Goal: Task Accomplishment & Management: Use online tool/utility

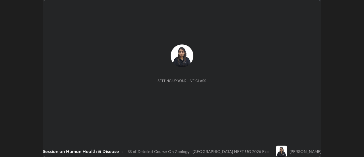
scroll to position [157, 363]
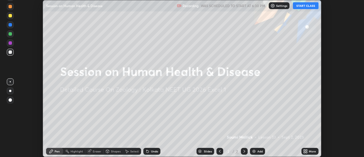
click at [299, 6] on button "START CLASS" at bounding box center [306, 5] width 26 height 7
click at [310, 152] on div "More" at bounding box center [312, 150] width 7 height 3
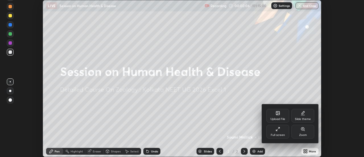
click at [278, 4] on div at bounding box center [182, 78] width 364 height 157
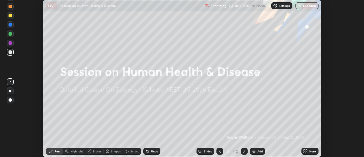
click at [279, 7] on p "Settings" at bounding box center [283, 5] width 11 height 3
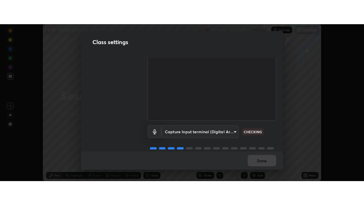
scroll to position [28, 0]
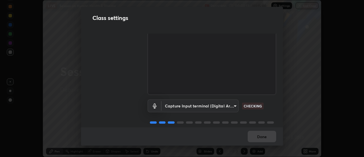
click at [267, 134] on div "Done" at bounding box center [182, 136] width 202 height 18
click at [268, 135] on div "Done" at bounding box center [182, 136] width 202 height 18
click at [267, 137] on div "Done" at bounding box center [182, 136] width 202 height 18
click at [268, 137] on button "Done" at bounding box center [261, 135] width 28 height 11
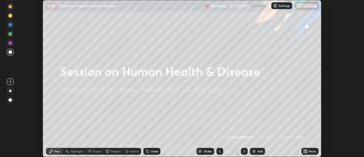
click at [306, 150] on icon at bounding box center [306, 149] width 1 height 1
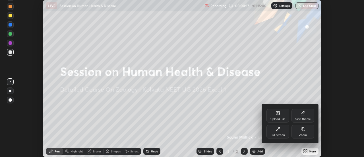
click at [282, 131] on div "Full screen" at bounding box center [277, 131] width 23 height 14
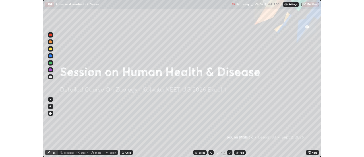
scroll to position [205, 364]
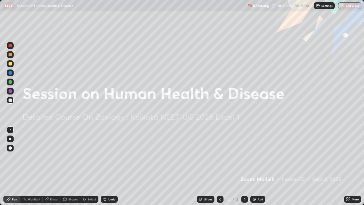
click at [255, 156] on img at bounding box center [254, 199] width 5 height 5
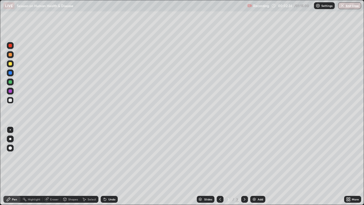
click at [221, 156] on icon at bounding box center [220, 199] width 5 height 5
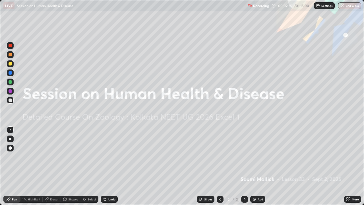
click at [355, 156] on div "More" at bounding box center [354, 198] width 7 height 3
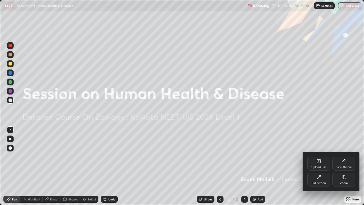
click at [345, 156] on div "Slide theme" at bounding box center [344, 166] width 16 height 3
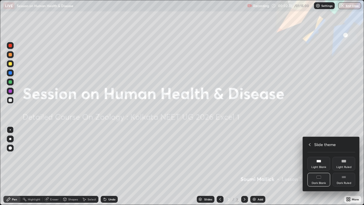
click at [343, 156] on div "Dark Ruled" at bounding box center [343, 179] width 23 height 14
click at [216, 156] on div at bounding box center [182, 102] width 364 height 205
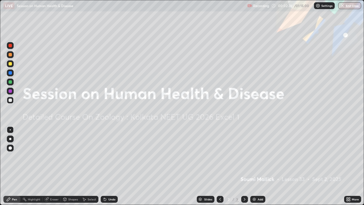
click at [222, 156] on div at bounding box center [219, 198] width 7 height 7
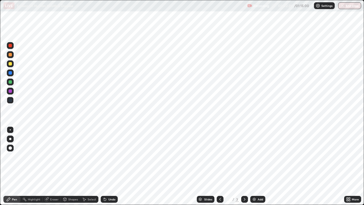
click at [243, 156] on icon at bounding box center [244, 199] width 5 height 5
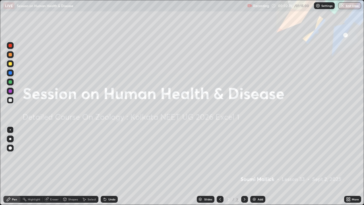
click at [242, 156] on icon at bounding box center [244, 199] width 5 height 5
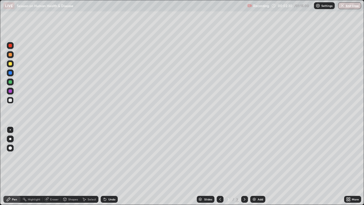
click at [243, 156] on icon at bounding box center [244, 199] width 5 height 5
click at [255, 156] on img at bounding box center [254, 199] width 5 height 5
click at [218, 156] on icon at bounding box center [220, 199] width 5 height 5
click at [243, 156] on icon at bounding box center [244, 199] width 5 height 5
click at [13, 77] on div at bounding box center [10, 72] width 7 height 9
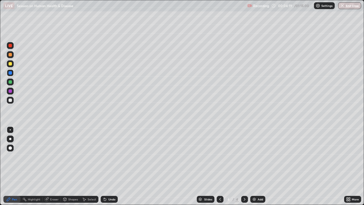
click at [12, 82] on div at bounding box center [10, 81] width 7 height 7
click at [9, 102] on div at bounding box center [10, 100] width 7 height 7
click at [12, 83] on div at bounding box center [10, 81] width 7 height 7
click at [13, 57] on div at bounding box center [10, 54] width 7 height 9
click at [13, 100] on div at bounding box center [10, 100] width 7 height 7
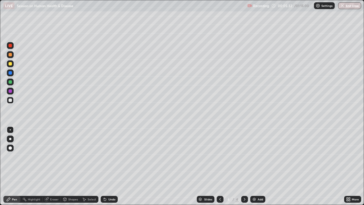
click at [13, 56] on div at bounding box center [10, 54] width 7 height 7
click at [107, 156] on div "Undo" at bounding box center [109, 198] width 17 height 7
click at [13, 83] on div at bounding box center [10, 81] width 7 height 7
click at [10, 72] on div at bounding box center [10, 72] width 3 height 3
click at [111, 156] on div "Undo" at bounding box center [109, 198] width 17 height 7
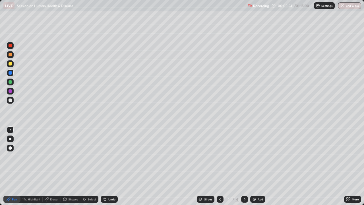
click at [11, 55] on div at bounding box center [10, 54] width 3 height 3
click at [108, 156] on div "Undo" at bounding box center [111, 198] width 7 height 3
click at [110, 156] on div "Undo" at bounding box center [109, 198] width 17 height 7
click at [109, 156] on div "Undo" at bounding box center [111, 198] width 7 height 3
click at [10, 101] on div at bounding box center [10, 99] width 3 height 3
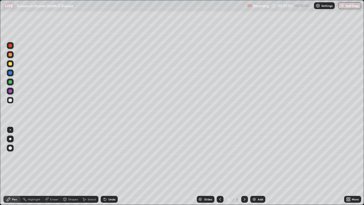
click at [13, 93] on div at bounding box center [10, 91] width 7 height 7
click at [79, 156] on div "Shapes" at bounding box center [70, 198] width 19 height 7
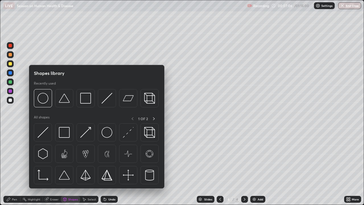
click at [87, 156] on div "Select" at bounding box center [89, 198] width 18 height 7
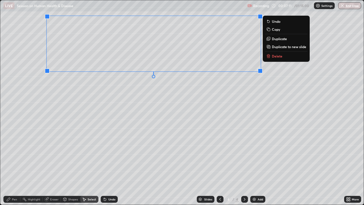
click at [85, 120] on div "0 ° Undo Copy Duplicate Duplicate to new slide Delete" at bounding box center [181, 102] width 363 height 204
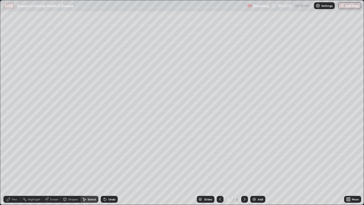
click at [12, 156] on div "Pen" at bounding box center [11, 198] width 17 height 7
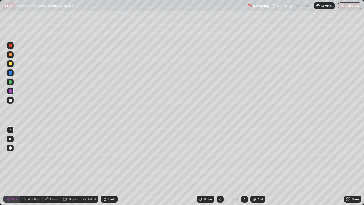
click at [13, 100] on div at bounding box center [10, 100] width 7 height 7
click at [75, 156] on div "Shapes" at bounding box center [70, 198] width 19 height 7
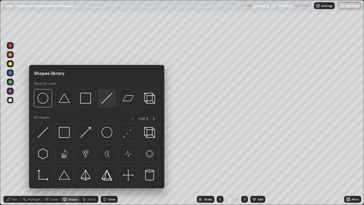
click at [108, 104] on div at bounding box center [107, 98] width 18 height 18
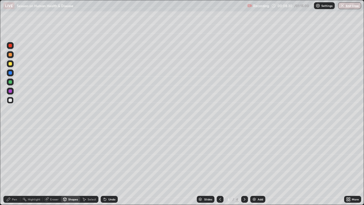
click at [91, 156] on div "Select" at bounding box center [89, 198] width 18 height 7
click at [110, 156] on div "0 ° Undo Copy Duplicate Duplicate to new slide Delete" at bounding box center [181, 102] width 363 height 204
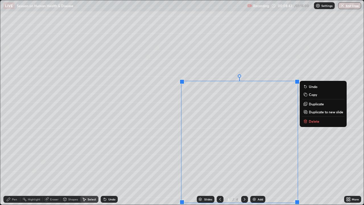
click at [164, 156] on div "0 ° Undo Copy Duplicate Duplicate to new slide Delete" at bounding box center [181, 102] width 363 height 204
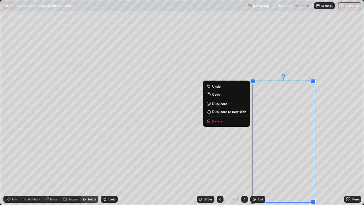
click at [219, 156] on div "0 ° Undo Copy Duplicate Duplicate to new slide Delete" at bounding box center [181, 102] width 363 height 204
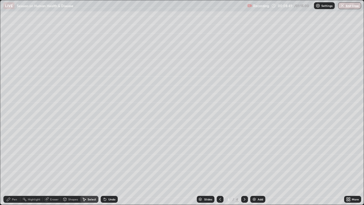
click at [16, 156] on div "Pen" at bounding box center [11, 198] width 17 height 7
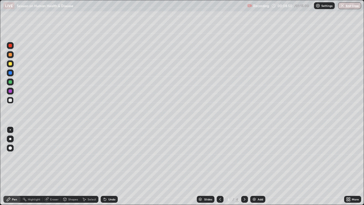
click at [13, 94] on div at bounding box center [10, 91] width 7 height 7
click at [13, 83] on div at bounding box center [10, 81] width 7 height 7
click at [13, 101] on div at bounding box center [10, 100] width 7 height 7
click at [9, 82] on div at bounding box center [10, 81] width 3 height 3
click at [10, 101] on div at bounding box center [10, 99] width 3 height 3
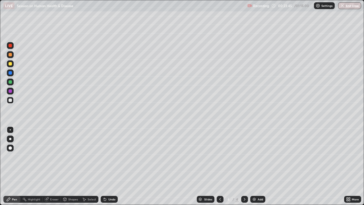
click at [111, 156] on div "Undo" at bounding box center [109, 198] width 17 height 7
click at [9, 84] on div at bounding box center [10, 81] width 7 height 7
click at [11, 45] on div at bounding box center [10, 45] width 3 height 3
click at [10, 84] on div at bounding box center [10, 81] width 7 height 7
click at [11, 47] on div at bounding box center [10, 45] width 7 height 7
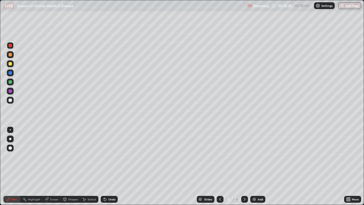
click at [12, 101] on div at bounding box center [10, 100] width 7 height 7
click at [11, 82] on div at bounding box center [10, 81] width 3 height 3
click at [10, 99] on div at bounding box center [10, 99] width 3 height 3
click at [11, 64] on div at bounding box center [10, 63] width 3 height 3
click at [110, 156] on div "Undo" at bounding box center [111, 198] width 7 height 3
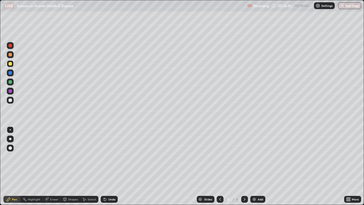
click at [109, 156] on div "Undo" at bounding box center [111, 198] width 7 height 3
click at [112, 156] on div "Undo" at bounding box center [109, 198] width 17 height 7
click at [90, 156] on div "Select" at bounding box center [92, 198] width 9 height 3
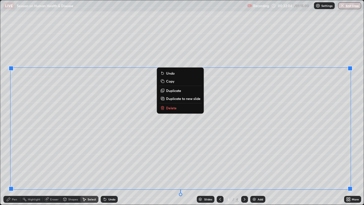
click at [128, 156] on div "0 ° Undo Copy Duplicate Duplicate to new slide Delete" at bounding box center [181, 102] width 363 height 204
click at [125, 156] on div "0 ° Undo Copy Duplicate Duplicate to new slide Delete" at bounding box center [181, 102] width 363 height 204
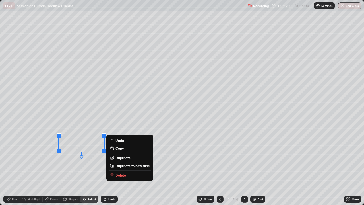
click at [38, 156] on div "0 ° Undo Copy Duplicate Duplicate to new slide Delete" at bounding box center [181, 102] width 363 height 204
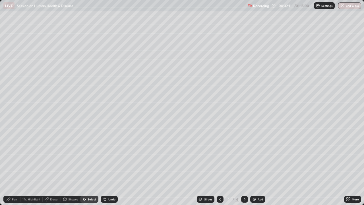
click at [15, 156] on div "Pen" at bounding box center [14, 198] width 5 height 3
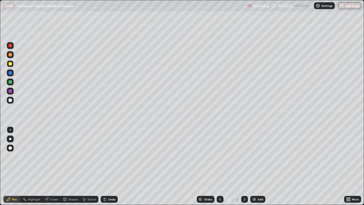
click at [11, 138] on div at bounding box center [10, 139] width 2 height 2
click at [11, 73] on div at bounding box center [10, 72] width 3 height 3
click at [109, 156] on div "Undo" at bounding box center [111, 198] width 7 height 3
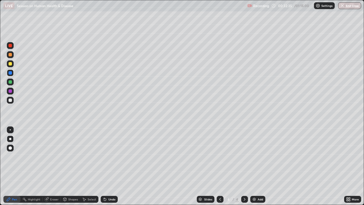
click at [109, 156] on div "Undo" at bounding box center [111, 198] width 7 height 3
click at [110, 156] on div "Undo" at bounding box center [109, 198] width 17 height 7
click at [111, 156] on div "Undo" at bounding box center [111, 198] width 7 height 3
click at [109, 156] on div "Undo" at bounding box center [111, 198] width 7 height 3
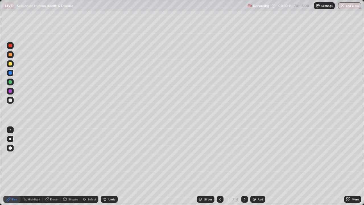
click at [108, 156] on div "Undo" at bounding box center [111, 198] width 7 height 3
click at [54, 156] on div "Eraser" at bounding box center [54, 198] width 9 height 3
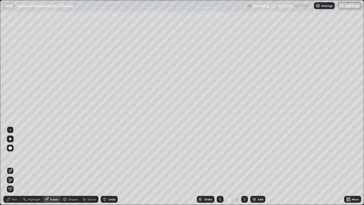
click at [76, 156] on div "Shapes" at bounding box center [73, 198] width 10 height 3
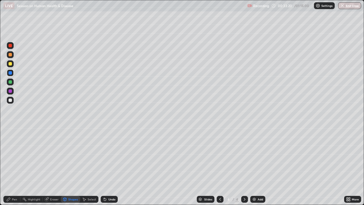
click at [92, 156] on div "Select" at bounding box center [92, 198] width 9 height 3
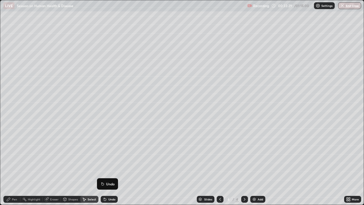
click at [133, 156] on div "0 ° Undo Copy Duplicate Duplicate to new slide Delete" at bounding box center [181, 102] width 363 height 204
click at [54, 156] on div "Eraser" at bounding box center [54, 198] width 9 height 3
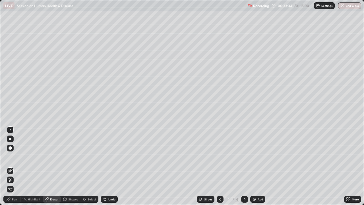
click at [16, 156] on div "Pen" at bounding box center [14, 198] width 5 height 3
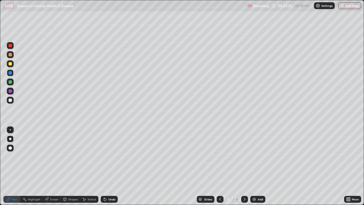
click at [54, 156] on div "Eraser" at bounding box center [54, 198] width 9 height 3
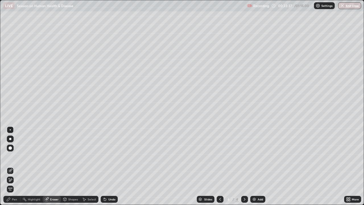
click at [13, 156] on div "Pen" at bounding box center [14, 198] width 5 height 3
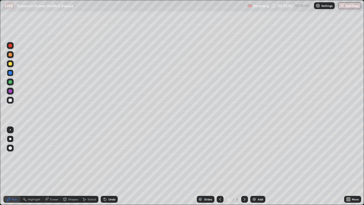
click at [111, 156] on div "Undo" at bounding box center [111, 198] width 7 height 3
click at [52, 156] on div "Eraser" at bounding box center [54, 198] width 9 height 3
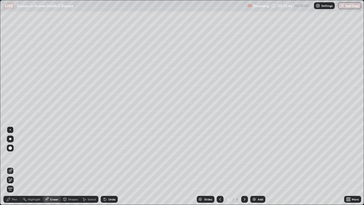
click at [16, 156] on div "Pen" at bounding box center [14, 198] width 5 height 3
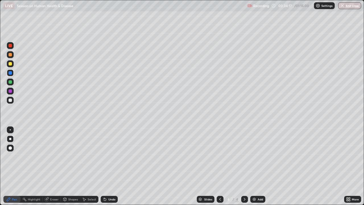
click at [108, 156] on div "Undo" at bounding box center [111, 198] width 7 height 3
click at [85, 156] on icon at bounding box center [84, 198] width 3 height 3
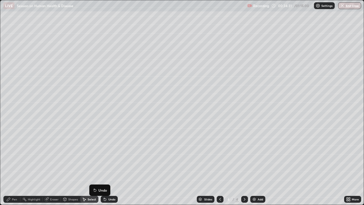
click at [44, 156] on div "0 ° Undo Copy Duplicate Duplicate to new slide Delete" at bounding box center [181, 102] width 363 height 204
click at [55, 156] on div "Eraser" at bounding box center [54, 198] width 9 height 3
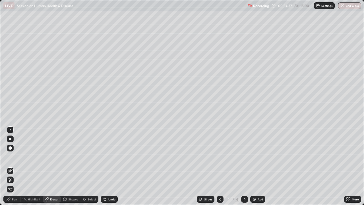
click at [15, 156] on div "Pen" at bounding box center [14, 198] width 5 height 3
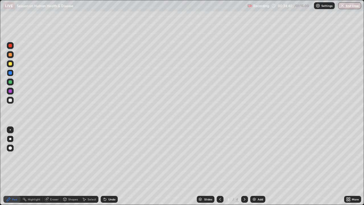
click at [107, 156] on div "Undo" at bounding box center [109, 198] width 17 height 7
click at [109, 156] on div "Undo" at bounding box center [111, 198] width 7 height 3
click at [13, 102] on div at bounding box center [10, 100] width 7 height 7
click at [13, 131] on div at bounding box center [10, 129] width 7 height 7
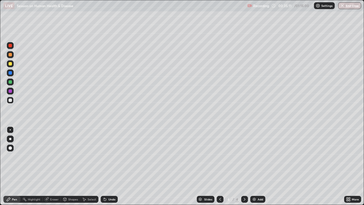
click at [9, 73] on div at bounding box center [10, 72] width 3 height 3
click at [11, 139] on div at bounding box center [10, 139] width 2 height 2
click at [107, 156] on div "Undo" at bounding box center [109, 198] width 17 height 7
click at [11, 131] on div at bounding box center [10, 129] width 7 height 7
click at [10, 97] on div at bounding box center [10, 100] width 7 height 7
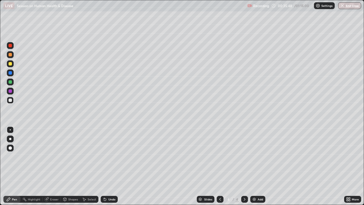
click at [11, 137] on div at bounding box center [10, 138] width 7 height 7
click at [13, 75] on div at bounding box center [10, 72] width 7 height 9
click at [109, 156] on div "Undo" at bounding box center [111, 198] width 7 height 3
click at [11, 64] on div at bounding box center [10, 63] width 3 height 3
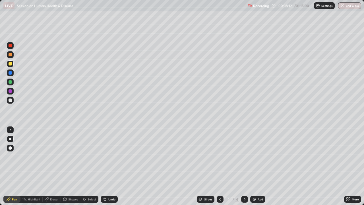
click at [253, 156] on img at bounding box center [254, 199] width 5 height 5
click at [12, 75] on div at bounding box center [10, 72] width 7 height 7
click at [109, 156] on div "Undo" at bounding box center [111, 198] width 7 height 3
click at [13, 56] on div at bounding box center [10, 54] width 7 height 7
click at [12, 76] on div at bounding box center [10, 72] width 7 height 7
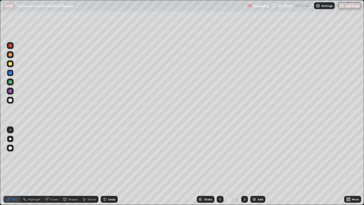
click at [110, 156] on div "Undo" at bounding box center [111, 198] width 7 height 3
click at [74, 156] on div "Shapes" at bounding box center [73, 198] width 10 height 3
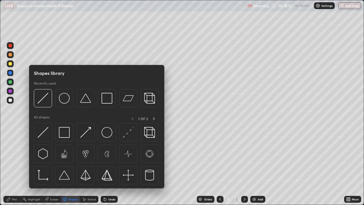
click at [109, 156] on div "Undo" at bounding box center [111, 198] width 7 height 3
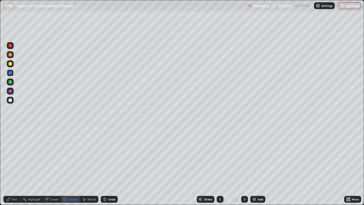
click at [111, 156] on div "Undo" at bounding box center [111, 198] width 7 height 3
click at [89, 156] on div "Select" at bounding box center [92, 198] width 9 height 3
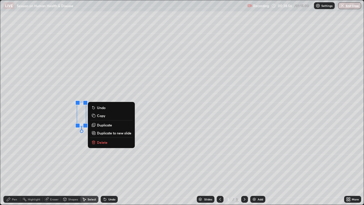
click at [104, 126] on p "Duplicate" at bounding box center [104, 124] width 15 height 5
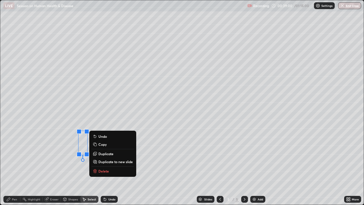
click at [61, 156] on div "0 ° Undo Copy Duplicate Duplicate to new slide Delete" at bounding box center [181, 102] width 363 height 204
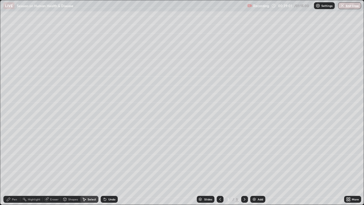
click at [16, 156] on div "Pen" at bounding box center [14, 198] width 5 height 3
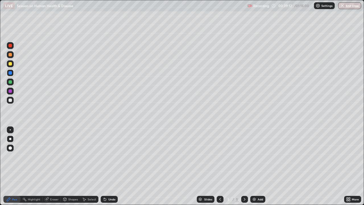
click at [11, 128] on div at bounding box center [10, 129] width 7 height 7
click at [12, 57] on div at bounding box center [10, 54] width 7 height 7
click at [109, 156] on div "Undo" at bounding box center [111, 198] width 7 height 3
click at [91, 156] on div "Select" at bounding box center [92, 198] width 9 height 3
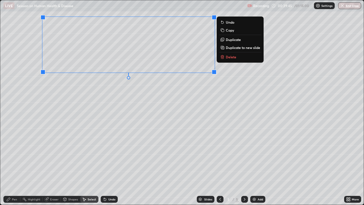
click at [70, 124] on div "0 ° Undo Copy Duplicate Duplicate to new slide Delete" at bounding box center [181, 102] width 363 height 204
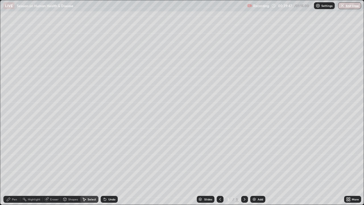
click at [15, 156] on div "Pen" at bounding box center [14, 198] width 5 height 3
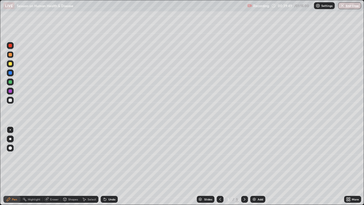
click at [12, 81] on div at bounding box center [10, 81] width 3 height 3
click at [109, 156] on div "Undo" at bounding box center [111, 198] width 7 height 3
click at [107, 156] on div "Undo" at bounding box center [109, 198] width 17 height 7
click at [105, 156] on icon at bounding box center [105, 199] width 5 height 5
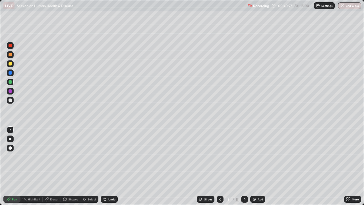
click at [104, 156] on icon at bounding box center [105, 199] width 5 height 5
click at [11, 101] on div at bounding box center [10, 99] width 3 height 3
click at [108, 156] on div "Undo" at bounding box center [111, 198] width 7 height 3
click at [106, 156] on div "Undo" at bounding box center [109, 198] width 17 height 7
click at [108, 156] on div "Undo" at bounding box center [111, 198] width 7 height 3
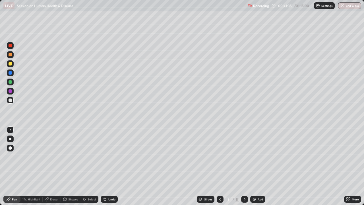
click at [114, 156] on div "Undo" at bounding box center [111, 198] width 7 height 3
click at [113, 156] on div "Undo" at bounding box center [111, 198] width 7 height 3
click at [111, 156] on div "Undo" at bounding box center [111, 198] width 7 height 3
click at [89, 156] on div "Select" at bounding box center [92, 198] width 9 height 3
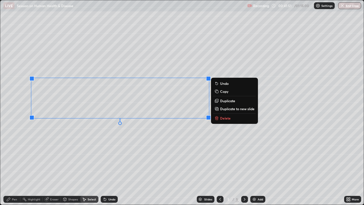
click at [80, 153] on div "0 ° Undo Copy Duplicate Duplicate to new slide Delete" at bounding box center [181, 102] width 363 height 204
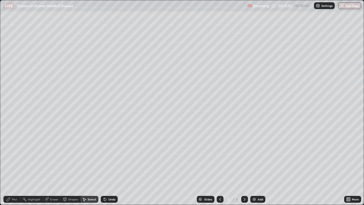
click at [14, 156] on div "Pen" at bounding box center [14, 198] width 5 height 3
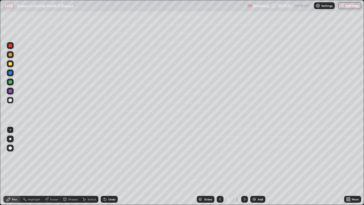
click at [13, 92] on div at bounding box center [10, 91] width 7 height 7
click at [111, 156] on div "Undo" at bounding box center [111, 198] width 7 height 3
click at [11, 100] on div at bounding box center [10, 99] width 3 height 3
click at [108, 156] on div "Undo" at bounding box center [111, 198] width 7 height 3
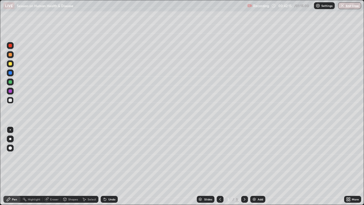
click at [109, 156] on div "Undo" at bounding box center [107, 198] width 19 height 11
click at [10, 63] on div at bounding box center [10, 63] width 3 height 3
click at [113, 156] on div "Undo" at bounding box center [109, 198] width 17 height 7
click at [109, 156] on div "Undo" at bounding box center [109, 198] width 17 height 7
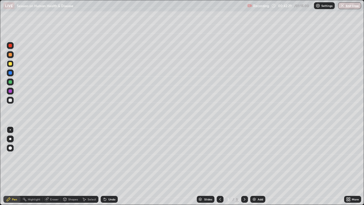
click at [110, 156] on div "Undo" at bounding box center [111, 198] width 7 height 3
click at [12, 101] on div at bounding box center [10, 100] width 7 height 7
click at [112, 156] on div "Undo" at bounding box center [107, 198] width 19 height 11
click at [11, 73] on div at bounding box center [10, 72] width 3 height 3
click at [111, 156] on div "Undo" at bounding box center [111, 198] width 7 height 3
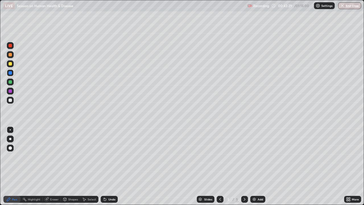
click at [111, 156] on div "Undo" at bounding box center [111, 198] width 7 height 3
click at [114, 156] on div "Undo" at bounding box center [111, 198] width 7 height 3
click at [112, 156] on div "Undo" at bounding box center [111, 198] width 7 height 3
click at [114, 156] on div "Undo" at bounding box center [111, 198] width 7 height 3
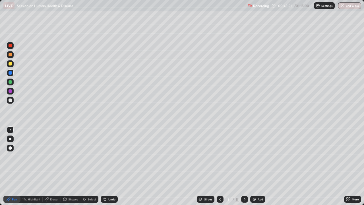
click at [112, 156] on div "Undo" at bounding box center [111, 198] width 7 height 3
click at [111, 156] on div "Undo" at bounding box center [107, 198] width 19 height 11
click at [110, 156] on div "Undo" at bounding box center [107, 198] width 19 height 11
click at [107, 156] on div "Undo" at bounding box center [107, 198] width 19 height 11
click at [107, 156] on div "Undo" at bounding box center [109, 198] width 17 height 7
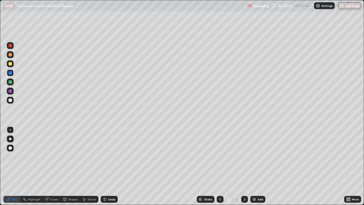
click at [110, 156] on div "Undo" at bounding box center [107, 198] width 19 height 11
click at [111, 156] on div "Undo" at bounding box center [111, 198] width 7 height 3
click at [113, 156] on div "Undo" at bounding box center [111, 198] width 7 height 3
click at [114, 156] on div "Undo" at bounding box center [111, 198] width 7 height 3
click at [114, 156] on div "Undo" at bounding box center [107, 198] width 19 height 11
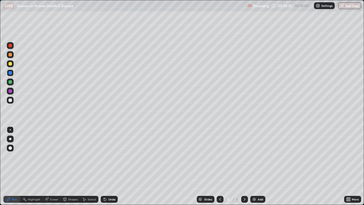
click at [85, 156] on icon at bounding box center [84, 199] width 5 height 5
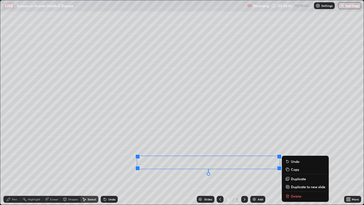
click at [181, 156] on div "0 ° Undo Copy Duplicate Duplicate to new slide Delete" at bounding box center [181, 102] width 363 height 204
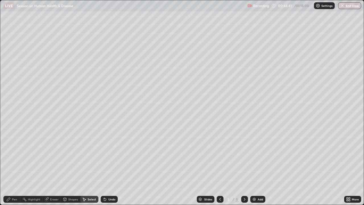
click at [55, 156] on div "Eraser" at bounding box center [54, 198] width 9 height 3
click at [15, 156] on div "Pen" at bounding box center [14, 198] width 5 height 3
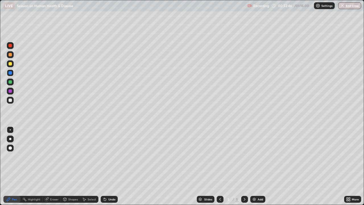
click at [222, 156] on div at bounding box center [219, 198] width 7 height 7
click at [73, 156] on div "Shapes" at bounding box center [73, 198] width 10 height 3
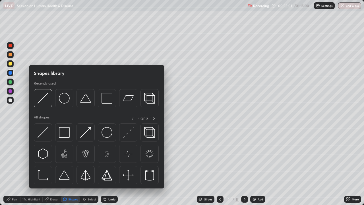
click at [55, 156] on div "Eraser" at bounding box center [54, 198] width 9 height 3
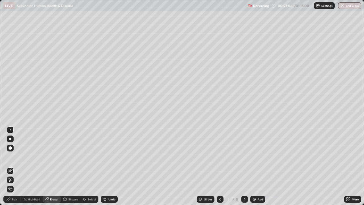
click at [12, 156] on div "Pen" at bounding box center [11, 198] width 17 height 7
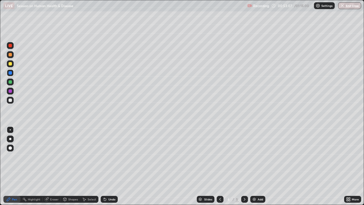
click at [11, 91] on div at bounding box center [10, 90] width 3 height 3
click at [32, 156] on div "Highlight" at bounding box center [34, 198] width 13 height 3
click at [11, 100] on div at bounding box center [10, 99] width 3 height 3
click at [52, 156] on div "Eraser" at bounding box center [54, 198] width 9 height 3
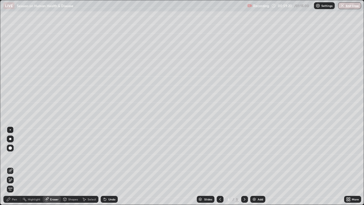
click at [11, 156] on div "Pen" at bounding box center [11, 198] width 17 height 11
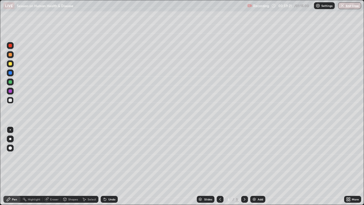
click at [10, 73] on div at bounding box center [10, 72] width 3 height 3
click at [9, 138] on div at bounding box center [10, 139] width 2 height 2
click at [243, 156] on icon at bounding box center [244, 199] width 5 height 5
click at [253, 156] on img at bounding box center [254, 199] width 5 height 5
click at [109, 156] on div "Undo" at bounding box center [111, 198] width 7 height 3
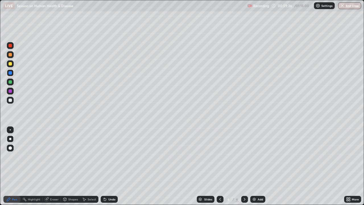
click at [111, 156] on div "Undo" at bounding box center [111, 198] width 7 height 3
click at [112, 156] on div "Undo" at bounding box center [109, 198] width 17 height 7
click at [111, 156] on div "Undo" at bounding box center [107, 198] width 19 height 11
click at [110, 156] on div "Undo" at bounding box center [111, 198] width 7 height 3
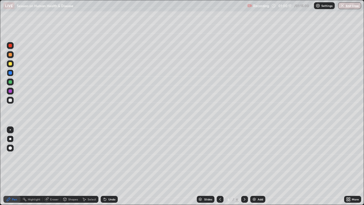
click at [11, 100] on div at bounding box center [10, 99] width 3 height 3
click at [10, 131] on div at bounding box center [10, 129] width 7 height 7
click at [221, 156] on icon at bounding box center [220, 199] width 5 height 5
click at [218, 156] on icon at bounding box center [220, 199] width 5 height 5
click at [246, 156] on icon at bounding box center [244, 199] width 5 height 5
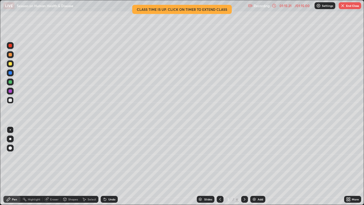
click at [219, 156] on icon at bounding box center [220, 199] width 5 height 5
click at [343, 5] on img "button" at bounding box center [342, 5] width 5 height 5
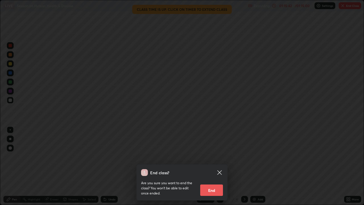
click at [211, 156] on button "End" at bounding box center [211, 189] width 23 height 11
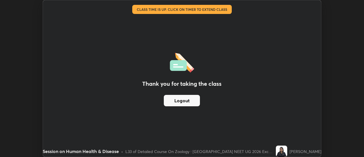
scroll to position [28255, 28048]
